Goal: Task Accomplishment & Management: Complete application form

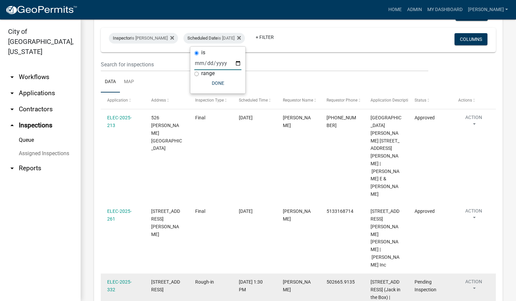
scroll to position [101, 0]
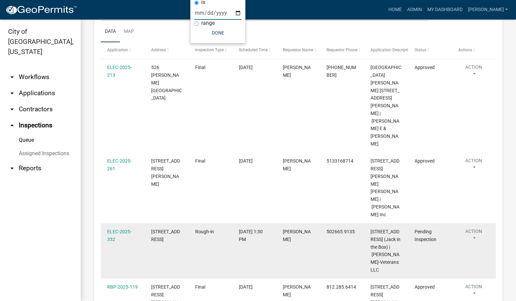
click at [474, 228] on button "Action" at bounding box center [473, 236] width 31 height 17
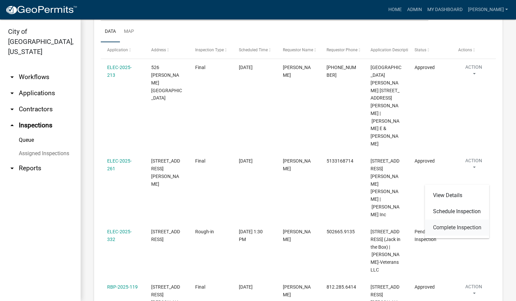
click at [457, 228] on link "Complete Inspection" at bounding box center [457, 228] width 64 height 16
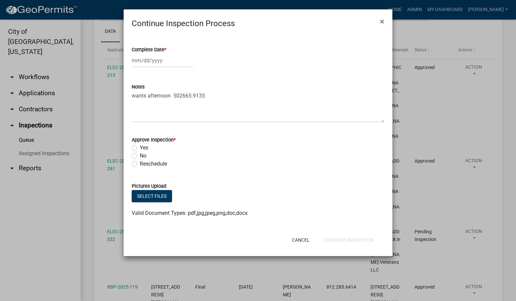
click at [166, 48] on span "*" at bounding box center [165, 50] width 2 height 6
click at [166, 54] on input "Complete Date *" at bounding box center [162, 61] width 61 height 14
select select "9"
select select "2025"
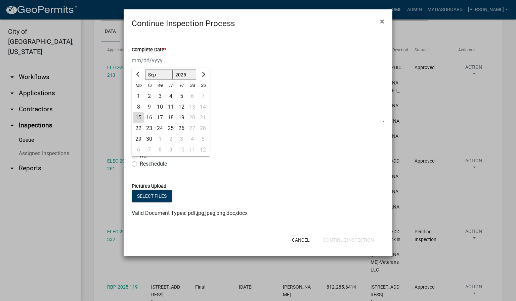
click at [139, 118] on div "15" at bounding box center [138, 117] width 11 height 11
type input "[DATE]"
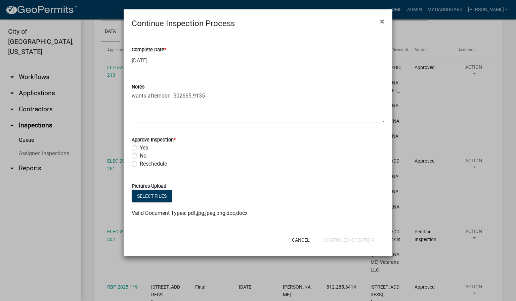
click at [223, 100] on textarea "wants afternoon 502665.9135" at bounding box center [258, 107] width 252 height 32
type textarea "wants afternoon 502665.9135 ABOVE CEILING ONLY."
click at [137, 148] on div "Yes" at bounding box center [258, 148] width 252 height 8
click at [140, 149] on label "Yes" at bounding box center [144, 148] width 8 height 8
click at [140, 148] on input "Yes" at bounding box center [142, 146] width 4 height 4
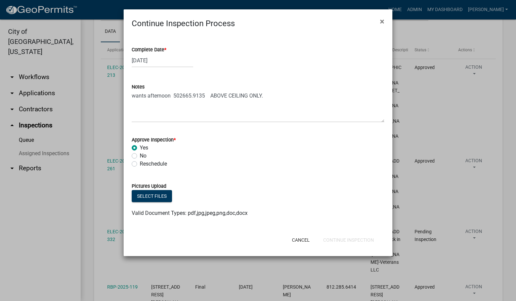
radio input "true"
click at [356, 239] on button "Continue Inspection" at bounding box center [348, 240] width 61 height 12
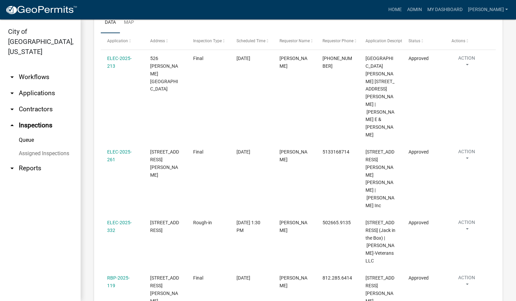
scroll to position [0, 0]
